Goal: Information Seeking & Learning: Learn about a topic

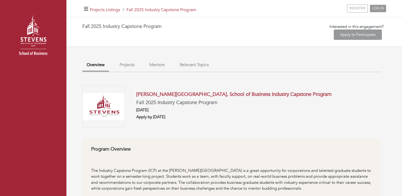
click at [122, 69] on button "Projects" at bounding box center [126, 64] width 23 height 11
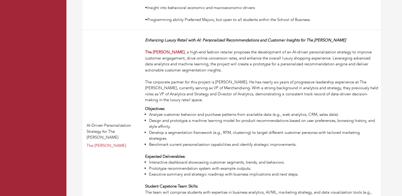
scroll to position [1400, 0]
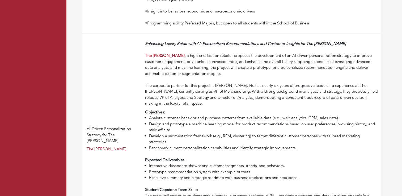
click at [232, 115] on div "Objectives:" at bounding box center [261, 112] width 233 height 6
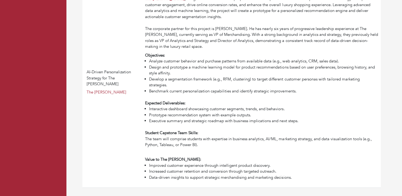
scroll to position [1458, 0]
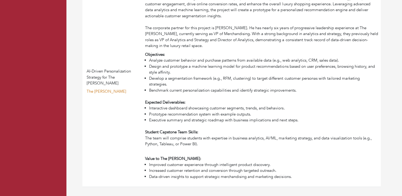
click at [102, 92] on link "The Webster" at bounding box center [107, 91] width 40 height 5
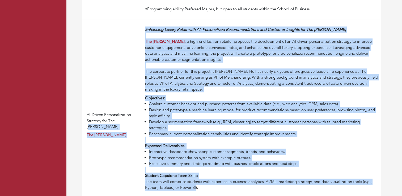
scroll to position [1466, 0]
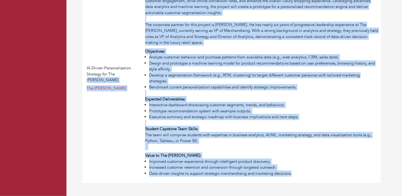
drag, startPoint x: 142, startPoint y: 45, endPoint x: 298, endPoint y: 177, distance: 204.5
click at [298, 177] on tr "AI-Driven Personalization Strategy for The Webster The Webster Enhancing Luxury…" at bounding box center [231, 78] width 298 height 211
copy tr "Strategy for The Webster The Webster Enhancing Luxury Retail with AI: Personali…"
click at [225, 62] on li "Design and prototype a machine learning model for product recommendations based…" at bounding box center [263, 66] width 229 height 12
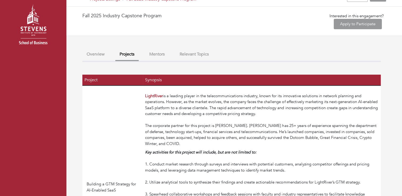
scroll to position [12, 0]
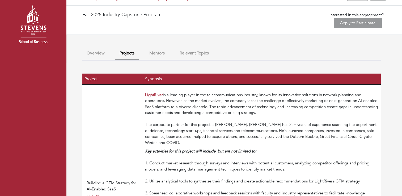
click at [181, 52] on button "Relevant Topics" at bounding box center [194, 53] width 38 height 11
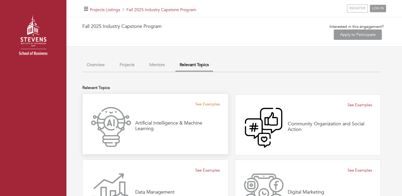
click at [206, 104] on link "See Examples" at bounding box center [207, 104] width 24 height 6
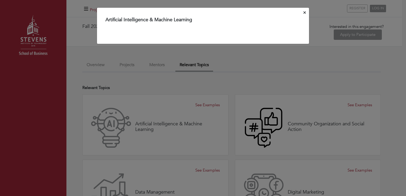
click at [149, 14] on div "Artificial Intelligence & Machine Learning" at bounding box center [203, 25] width 212 height 37
drag, startPoint x: 154, startPoint y: 24, endPoint x: 162, endPoint y: 21, distance: 8.1
click at [162, 21] on div "Artificial Intelligence & Machine Learning" at bounding box center [202, 21] width 195 height 8
click at [162, 21] on h4 "Artificial Intelligence & Machine Learning" at bounding box center [148, 20] width 87 height 6
click at [214, 31] on div "Artificial Intelligence & Machine Learning" at bounding box center [203, 30] width 212 height 27
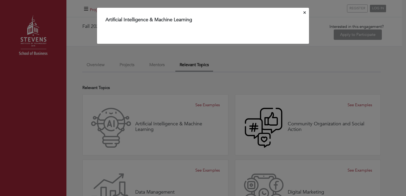
click at [304, 12] on icon "Close" at bounding box center [304, 12] width 2 height 2
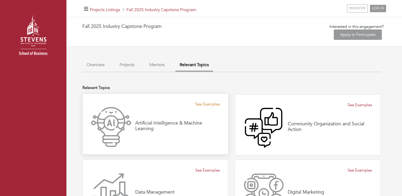
click at [207, 105] on link "See Examples" at bounding box center [207, 104] width 24 height 6
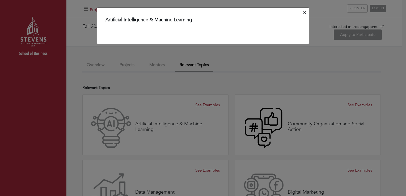
click at [304, 9] on button "Close" at bounding box center [304, 13] width 5 height 8
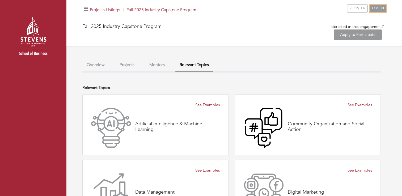
click at [377, 11] on link "LOG IN" at bounding box center [377, 8] width 16 height 7
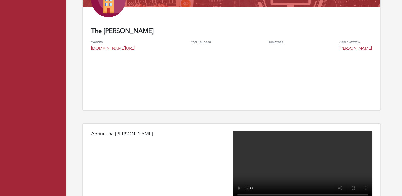
scroll to position [118, 0]
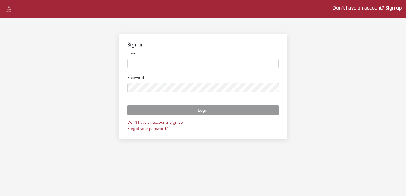
click at [167, 61] on input "email" at bounding box center [203, 63] width 152 height 9
type input "**********"
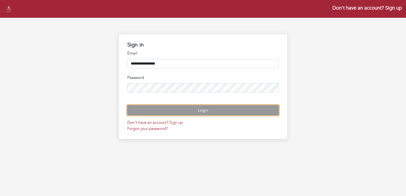
click at [235, 115] on button "Login" at bounding box center [203, 110] width 152 height 10
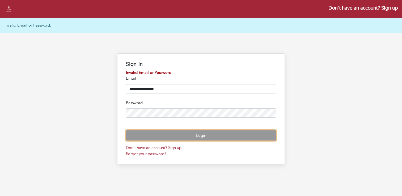
click at [191, 141] on button "Login" at bounding box center [201, 135] width 150 height 10
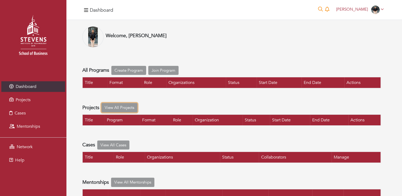
click at [129, 106] on link "View All Projects" at bounding box center [119, 107] width 36 height 9
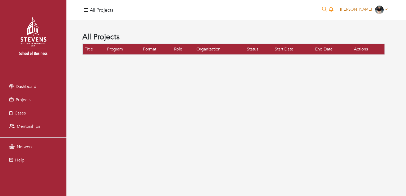
click at [385, 7] on icon at bounding box center [385, 9] width 3 height 4
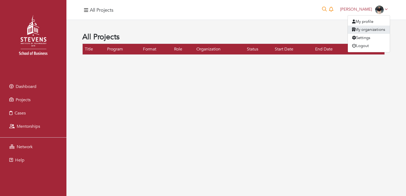
click at [369, 32] on link "My organizations" at bounding box center [368, 30] width 42 height 8
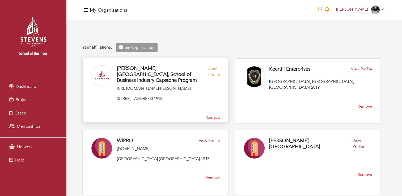
click at [212, 70] on link "View Profile" at bounding box center [213, 75] width 11 height 20
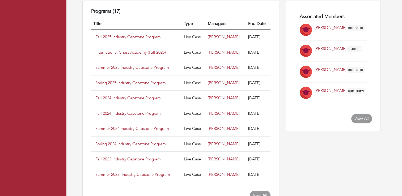
scroll to position [307, 0]
click at [144, 83] on link "Spring 2025 Industry Capstone Program" at bounding box center [130, 82] width 70 height 5
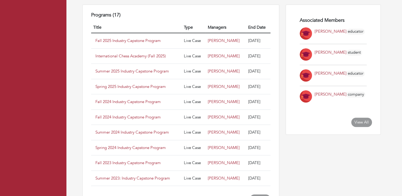
scroll to position [303, 0]
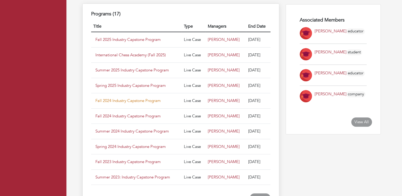
click at [155, 100] on link "Fall 2024 Industry Capstone Program" at bounding box center [127, 100] width 65 height 5
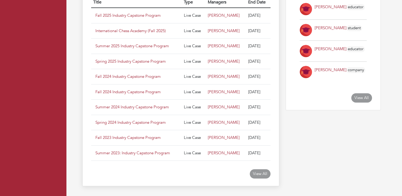
scroll to position [328, 0]
click at [145, 47] on link "Summer 2025 Industry Capstone Program" at bounding box center [132, 45] width 74 height 5
click at [136, 90] on link "Fall 2024 Industry Capstone Program" at bounding box center [127, 91] width 65 height 5
click at [123, 119] on link "Spring 2024 Industry Capstone Program" at bounding box center [130, 121] width 70 height 5
click at [133, 105] on link "Summer 2024 Industry Capstone Program" at bounding box center [132, 106] width 74 height 5
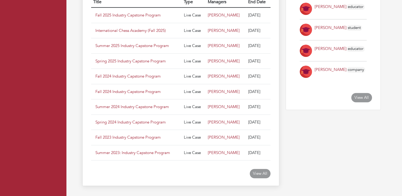
click at [124, 139] on td "Fall 2023 Industry Capstone Program" at bounding box center [136, 137] width 91 height 15
click at [126, 138] on link "Fall 2023 Industry Capstone Program" at bounding box center [127, 137] width 65 height 5
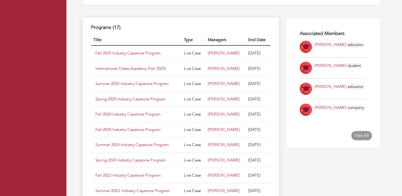
scroll to position [287, 0]
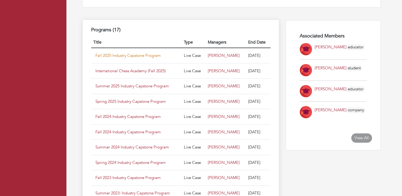
click at [143, 53] on link "Fall 2025 Industry Capstone Program" at bounding box center [127, 55] width 65 height 5
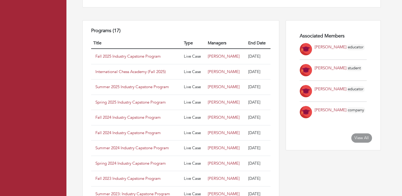
scroll to position [0, 0]
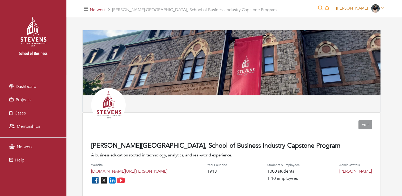
click at [372, 9] on img at bounding box center [375, 8] width 8 height 8
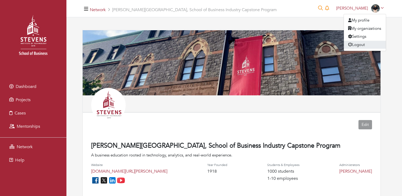
click at [358, 44] on button "Logout" at bounding box center [364, 45] width 42 height 8
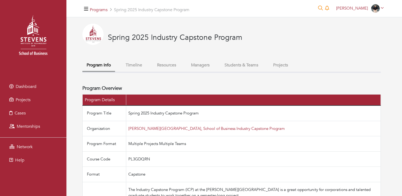
drag, startPoint x: 239, startPoint y: 58, endPoint x: 239, endPoint y: 68, distance: 10.1
click at [239, 68] on button "Students & Teams" at bounding box center [241, 64] width 42 height 11
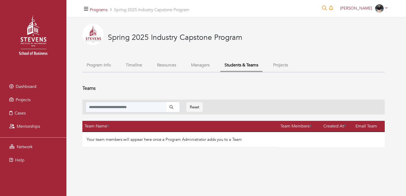
click at [278, 66] on button "Projects" at bounding box center [280, 64] width 23 height 11
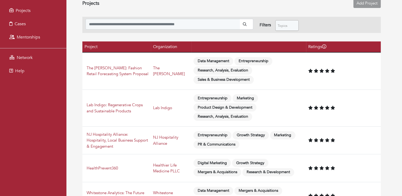
scroll to position [106, 0]
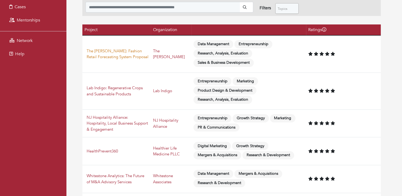
click at [129, 57] on link "The [PERSON_NAME]: Fashion Retail Forecasting System Proposal" at bounding box center [118, 53] width 62 height 11
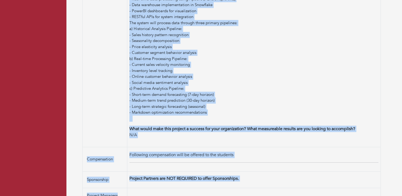
scroll to position [433, 0]
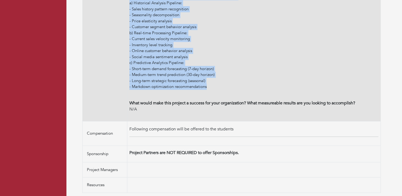
drag, startPoint x: 83, startPoint y: 113, endPoint x: 211, endPoint y: 84, distance: 131.8
copy tbody "Organization The Webster Project Title The Webster: Fashion Retail Forecasting …"
click at [234, 35] on div "b) Real-time Processing Pipeline:" at bounding box center [253, 33] width 249 height 6
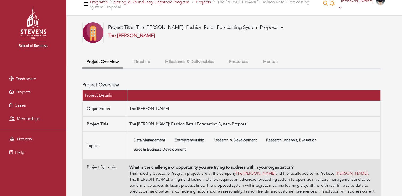
scroll to position [0, 0]
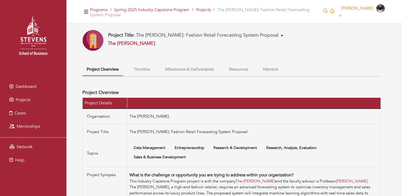
click at [376, 9] on img at bounding box center [380, 8] width 8 height 8
click at [360, 53] on button "Logout" at bounding box center [358, 52] width 42 height 8
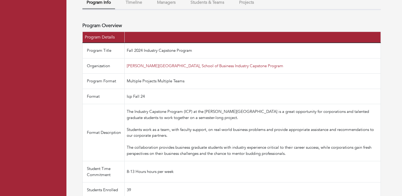
scroll to position [63, 0]
click at [245, 6] on button "Projects" at bounding box center [246, 2] width 23 height 11
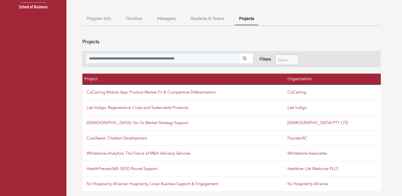
scroll to position [46, 0]
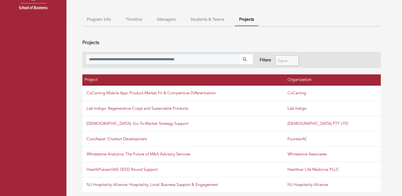
click at [209, 77] on th "Project" at bounding box center [183, 79] width 203 height 11
click at [100, 24] on button "Program Info" at bounding box center [98, 19] width 33 height 11
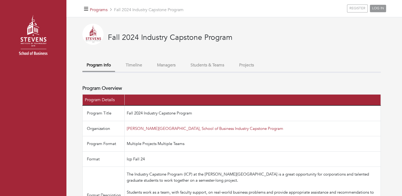
click at [243, 64] on button "Projects" at bounding box center [246, 64] width 23 height 11
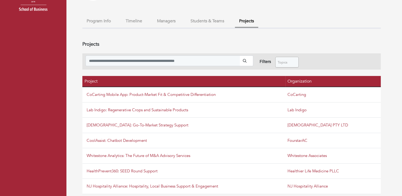
scroll to position [46, 0]
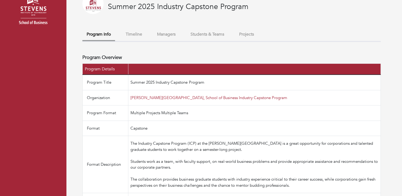
scroll to position [30, 0]
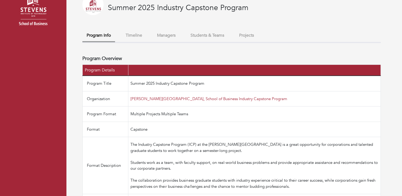
click at [248, 31] on button "Projects" at bounding box center [246, 35] width 23 height 11
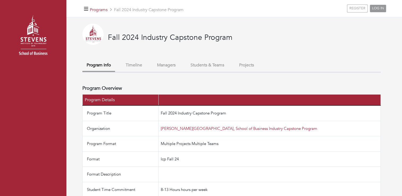
click at [241, 68] on button "Projects" at bounding box center [246, 64] width 23 height 11
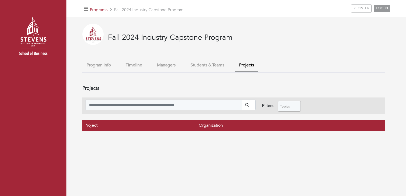
click at [209, 66] on button "Students & Teams" at bounding box center [207, 64] width 42 height 11
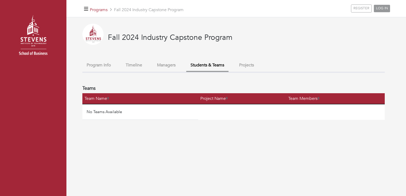
click at [242, 65] on button "Projects" at bounding box center [246, 64] width 23 height 11
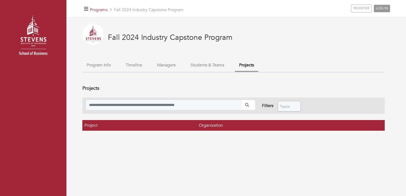
click at [138, 67] on button "Timeline" at bounding box center [133, 64] width 25 height 11
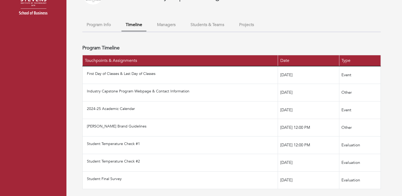
scroll to position [45, 0]
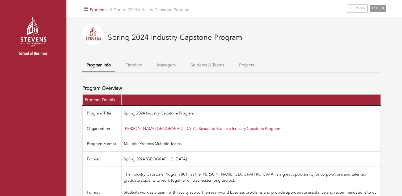
click at [249, 68] on button "Projects" at bounding box center [246, 64] width 23 height 11
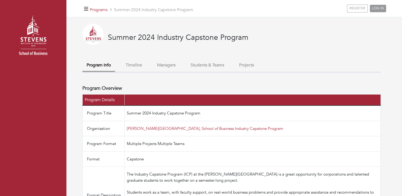
click at [247, 68] on button "Projects" at bounding box center [246, 64] width 23 height 11
click at [250, 68] on button "Projects" at bounding box center [246, 64] width 23 height 11
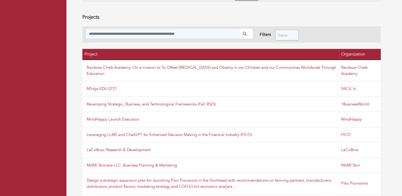
scroll to position [94, 0]
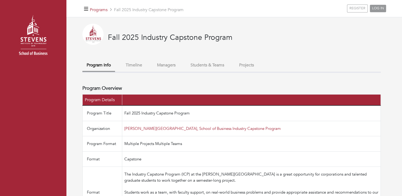
click at [246, 62] on button "Projects" at bounding box center [246, 64] width 23 height 11
